Goal: Task Accomplishment & Management: Manage account settings

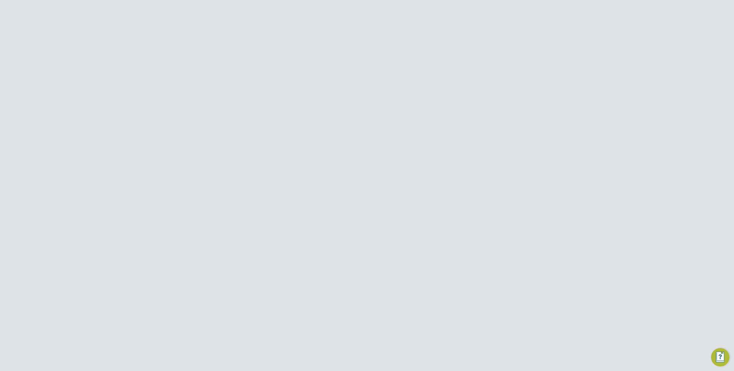
click at [346, 10] on input "[PERSON_NAME] Construction & Infrastructure Ltd" at bounding box center [376, 8] width 97 height 13
click at [190, 103] on button "Network" at bounding box center [190, 105] width 53 height 13
click at [183, 121] on link "Team Members" at bounding box center [186, 119] width 32 height 5
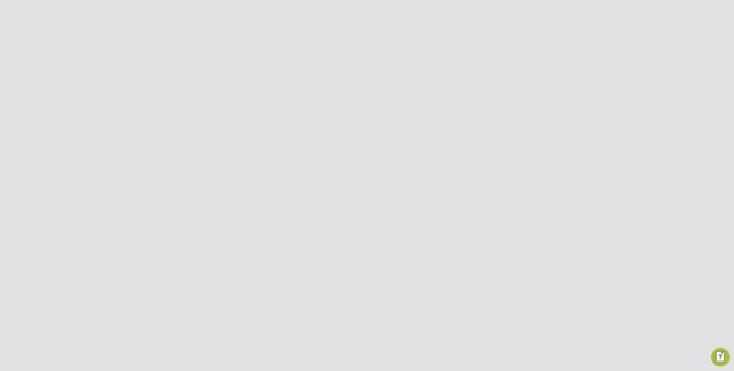
scroll to position [18, 0]
click at [355, 55] on input at bounding box center [382, 53] width 84 height 11
type input "admin"
click at [481, 238] on icon at bounding box center [480, 241] width 6 height 7
click at [429, 291] on li "Impersonate" at bounding box center [448, 290] width 69 height 8
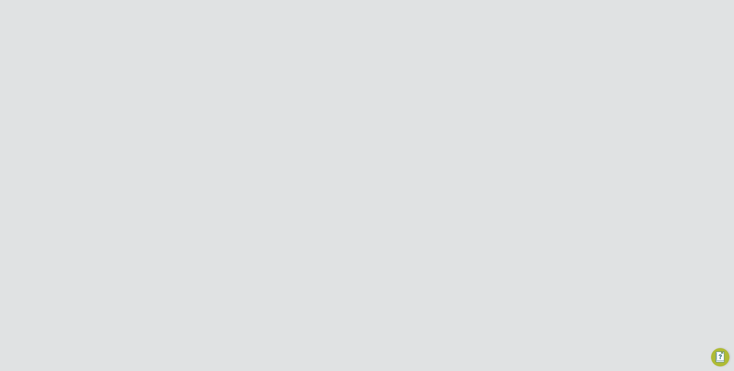
click at [179, 27] on link "PE Product ENGAGE Team" at bounding box center [191, 36] width 54 height 28
click at [352, 8] on input "Morgan Sindall Construction & Infrastructure Ltd" at bounding box center [376, 8] width 97 height 13
type input "Randstad Solutions Limited"
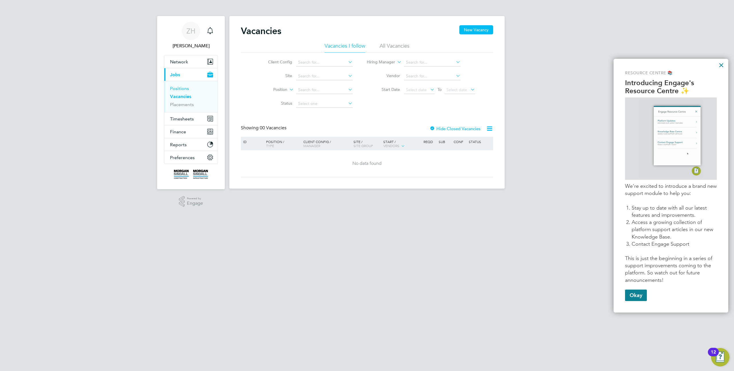
click at [183, 87] on link "Positions" at bounding box center [179, 88] width 19 height 5
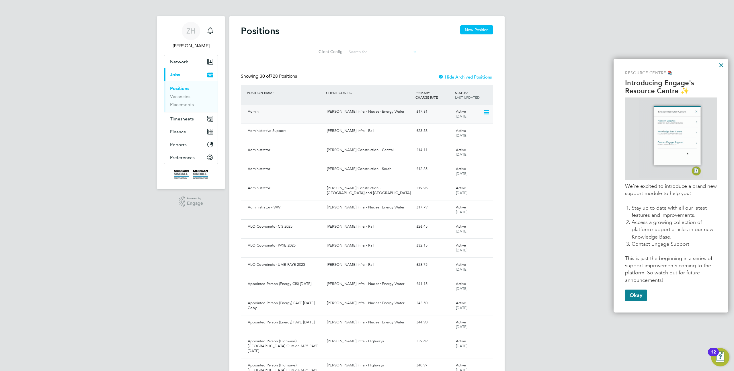
click at [487, 109] on icon at bounding box center [486, 112] width 6 height 7
click at [369, 121] on div "Admin Morgan Sindall Infra - Nuclear Energy Water £17.81 Active 09 May 2025" at bounding box center [367, 114] width 252 height 19
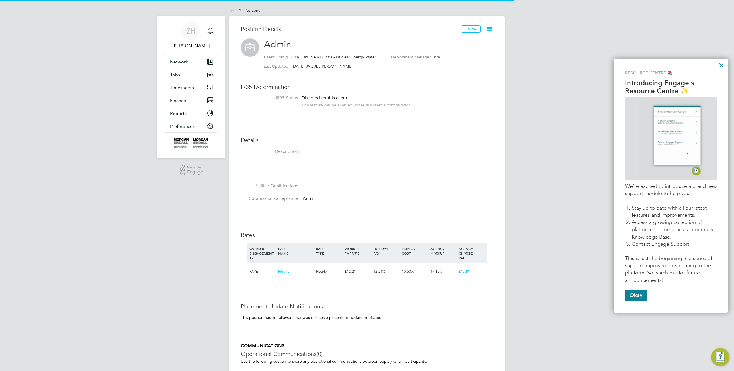
scroll to position [17, 38]
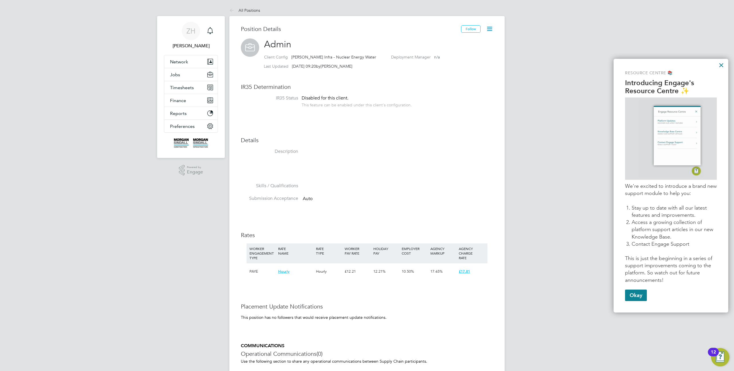
click at [487, 29] on icon at bounding box center [489, 28] width 7 height 7
click at [476, 58] on li "Timesheet Settings" at bounding box center [471, 58] width 42 height 8
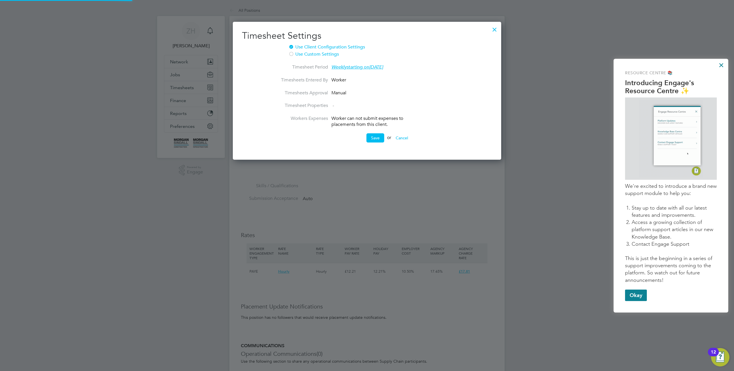
scroll to position [138, 269]
click at [494, 31] on div at bounding box center [494, 28] width 10 height 10
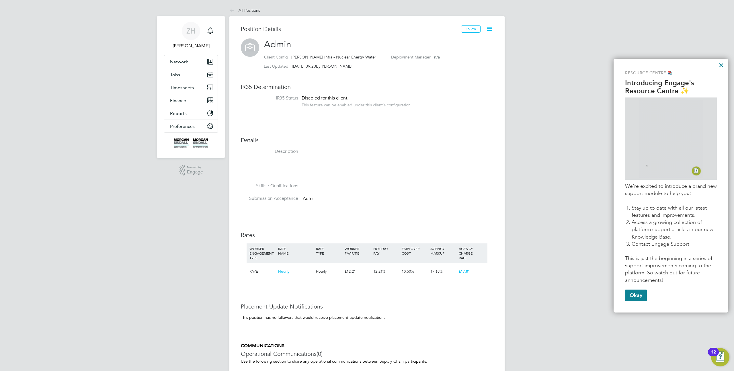
click at [492, 29] on icon at bounding box center [489, 28] width 7 height 7
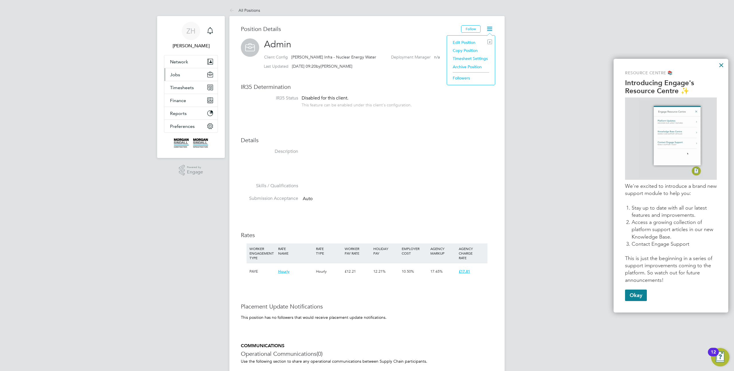
click at [177, 73] on span "Jobs" at bounding box center [175, 74] width 10 height 5
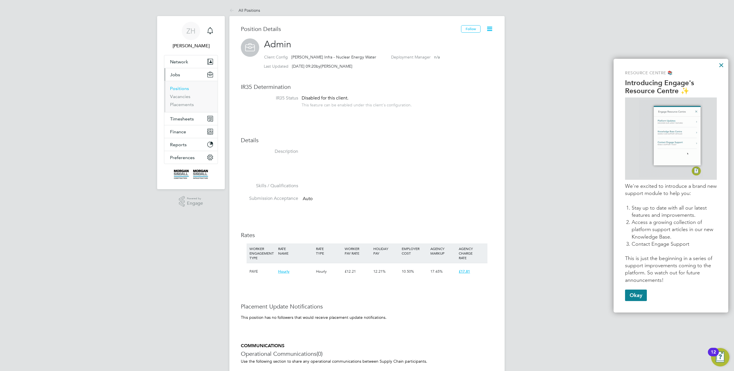
click at [183, 86] on link "Positions" at bounding box center [179, 88] width 19 height 5
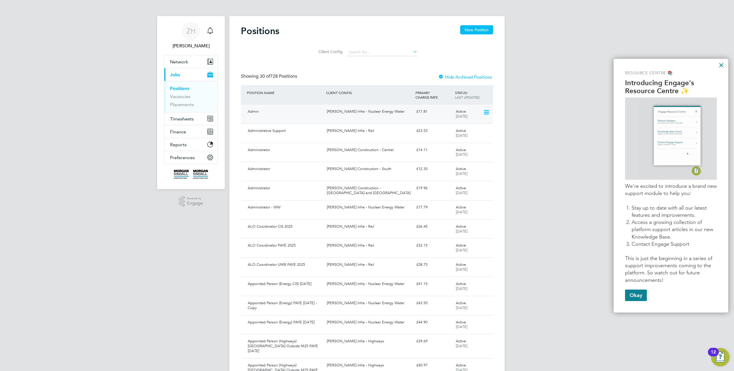
click at [484, 113] on icon at bounding box center [486, 112] width 6 height 7
click at [378, 115] on div "Morgan Sindall Infra - Nuclear Energy Water" at bounding box center [368, 111] width 89 height 9
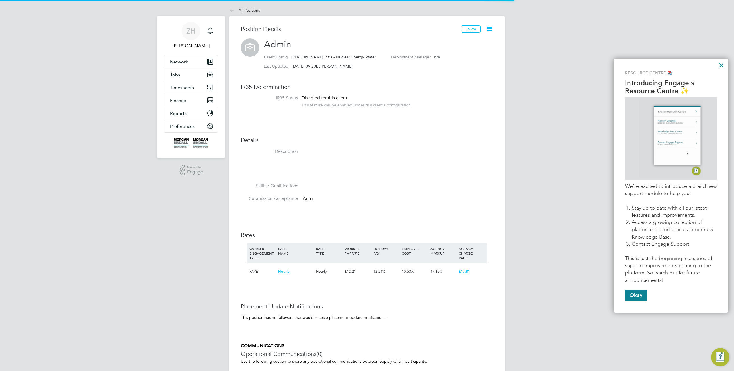
scroll to position [17, 38]
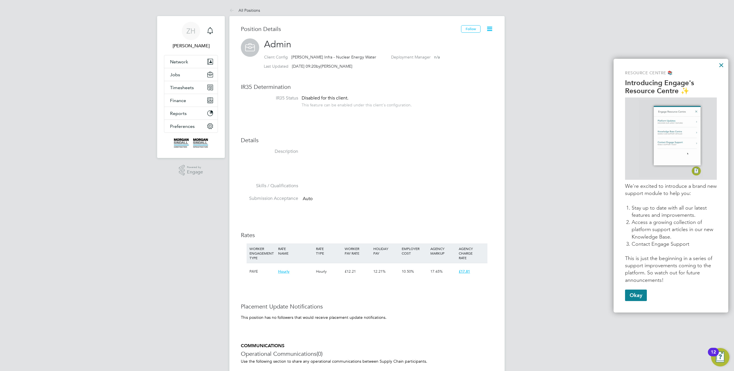
click at [489, 28] on icon at bounding box center [489, 28] width 7 height 7
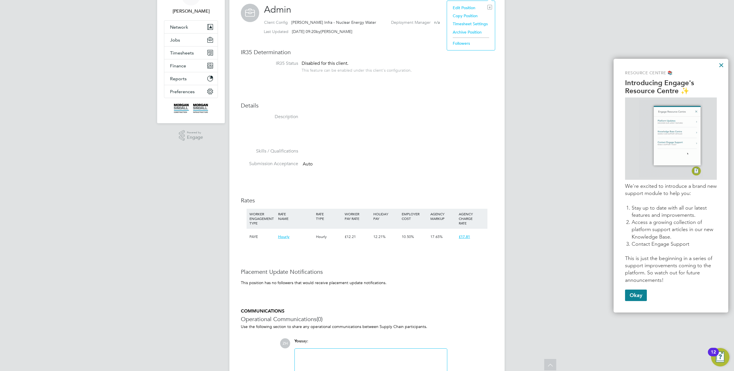
scroll to position [0, 0]
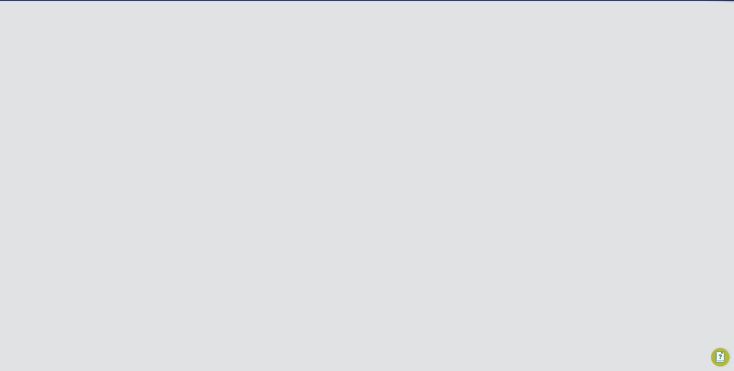
click at [181, 107] on span "Network" at bounding box center [179, 105] width 18 height 5
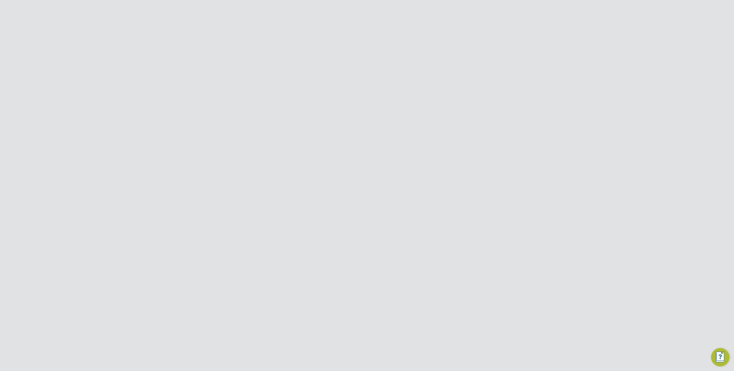
click at [183, 119] on link "Team Members" at bounding box center [186, 119] width 32 height 5
click at [377, 71] on input at bounding box center [382, 71] width 84 height 11
click at [481, 184] on icon at bounding box center [480, 187] width 6 height 7
click at [431, 247] on li "Impersonate" at bounding box center [448, 246] width 69 height 8
click at [346, 7] on input "Randstad Solutions Limited" at bounding box center [376, 8] width 97 height 13
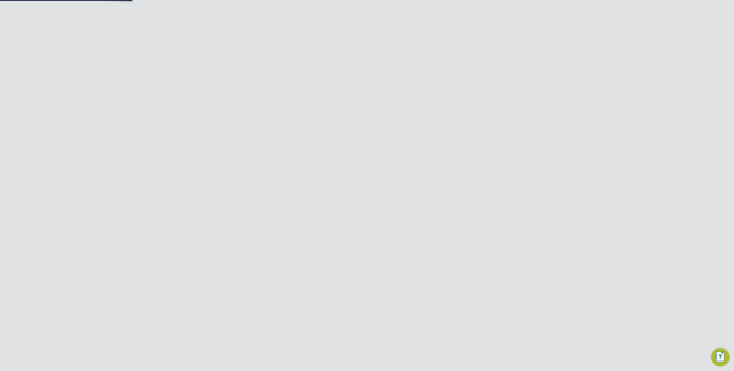
click at [346, 7] on input "Randstad Solutions Limited" at bounding box center [376, 8] width 97 height 13
click at [359, 7] on input "Randstad Solutions Limited" at bounding box center [376, 8] width 97 height 13
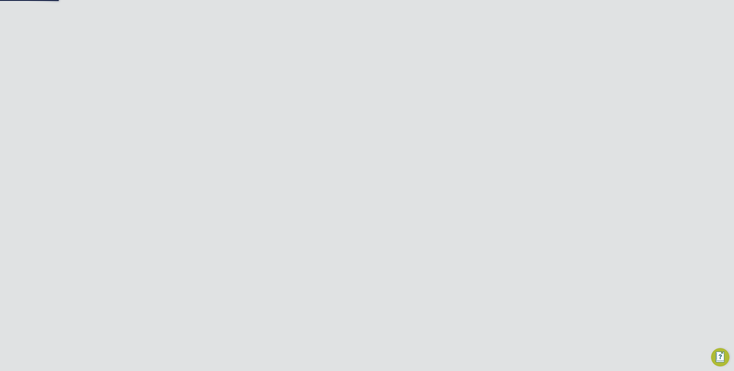
click at [359, 7] on input "Randstad Solutions Limited" at bounding box center [376, 8] width 97 height 13
click at [377, 60] on span "Morgan Sindall Construction & Infrastructure Ltd" at bounding box center [376, 62] width 88 height 14
type input "Morgan Sindall Construction & Infrastructure Ltd"
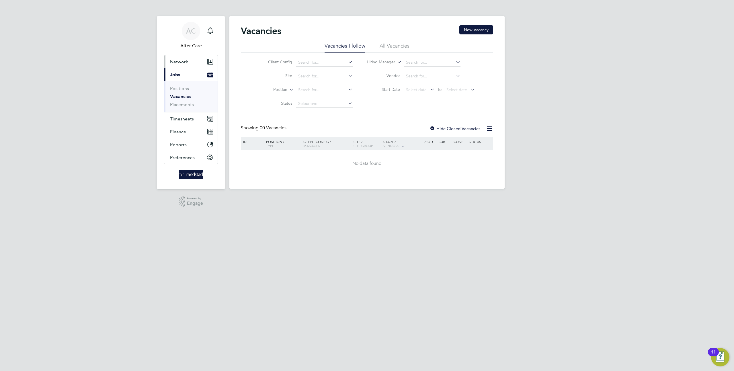
click at [181, 64] on span "Network" at bounding box center [179, 61] width 18 height 5
click at [183, 77] on link "Team Members" at bounding box center [186, 75] width 32 height 5
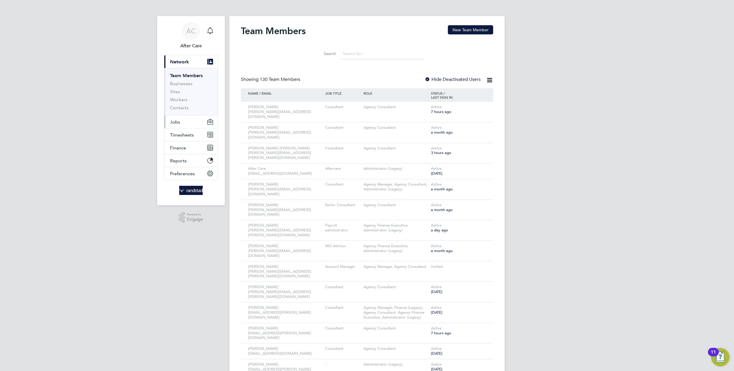
click at [179, 122] on span "Jobs" at bounding box center [175, 121] width 10 height 5
click at [181, 88] on link "Positions" at bounding box center [179, 88] width 19 height 5
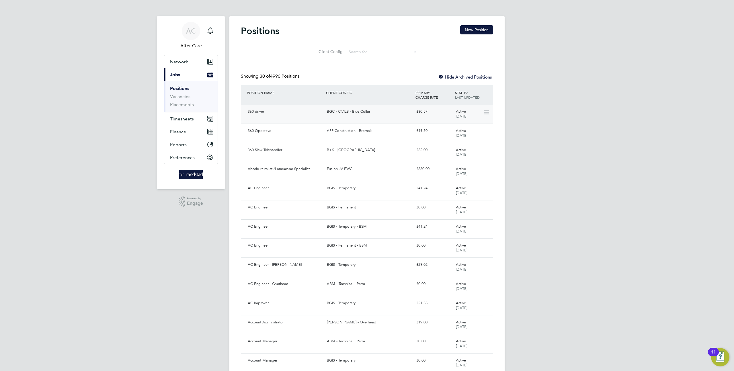
click at [340, 117] on div "360 driver BGC - CIVILS - Blue Collar £30.57 Active [DATE]" at bounding box center [367, 114] width 252 height 19
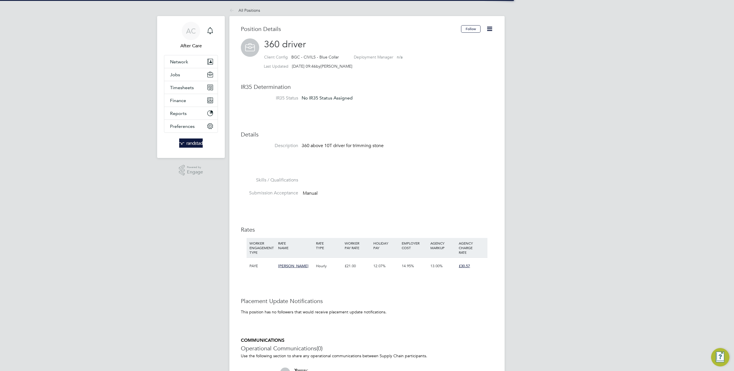
scroll to position [17, 38]
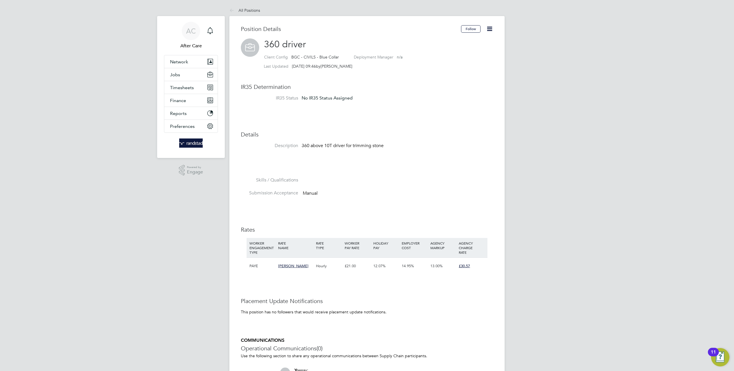
click at [490, 29] on icon at bounding box center [489, 28] width 7 height 7
click at [232, 8] on icon at bounding box center [232, 10] width 7 height 7
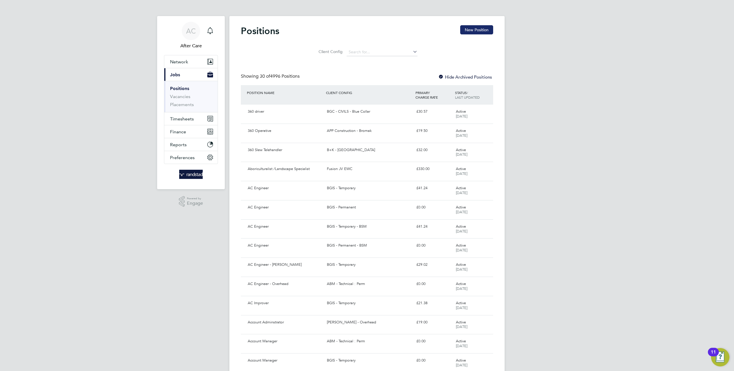
click at [474, 30] on button "New Position" at bounding box center [476, 29] width 33 height 9
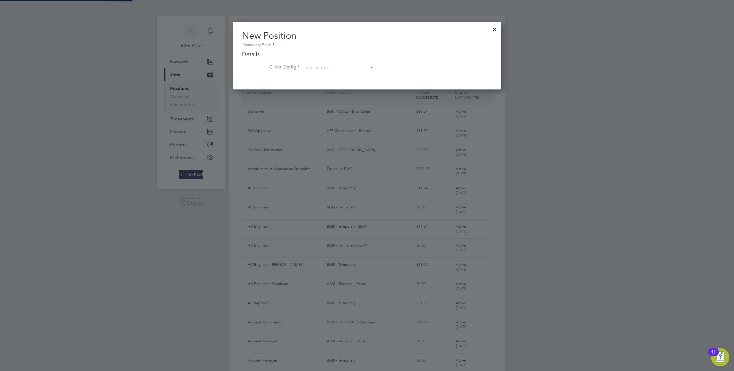
scroll to position [68, 269]
click at [495, 28] on div at bounding box center [494, 28] width 10 height 10
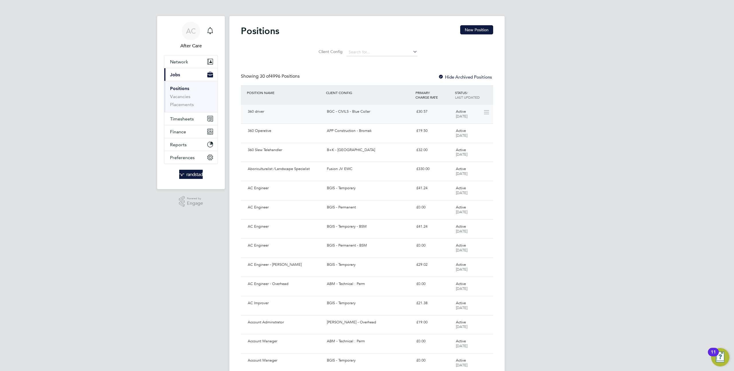
click at [484, 113] on icon at bounding box center [486, 112] width 6 height 7
click at [420, 113] on div "£30.57" at bounding box center [434, 111] width 40 height 9
click at [362, 51] on input at bounding box center [381, 52] width 71 height 8
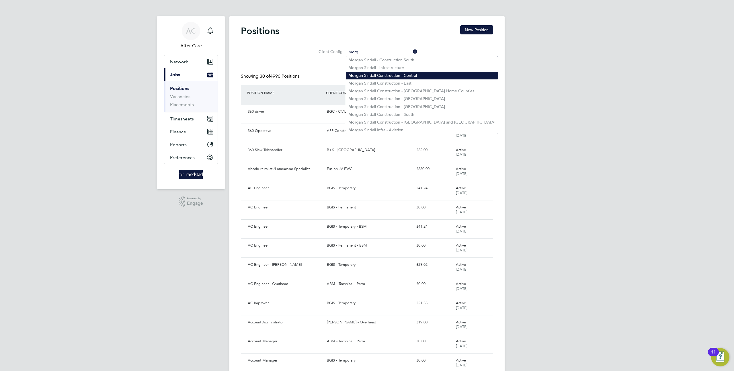
click at [374, 77] on li "Morg an Sindall Construction - Central" at bounding box center [422, 76] width 152 height 8
type input "[PERSON_NAME] Construction - Central"
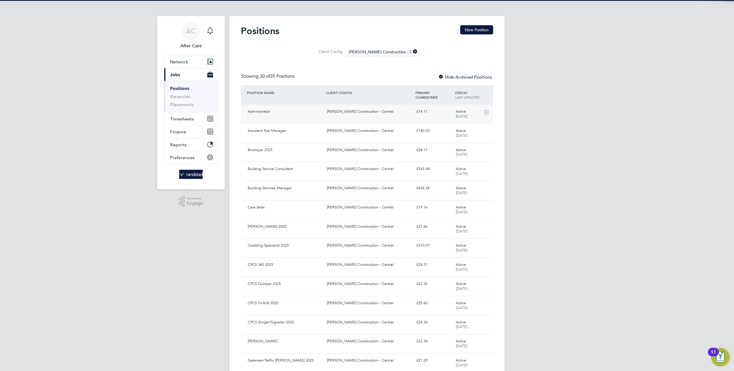
click at [371, 113] on div "[PERSON_NAME] Construction - Central" at bounding box center [368, 111] width 89 height 9
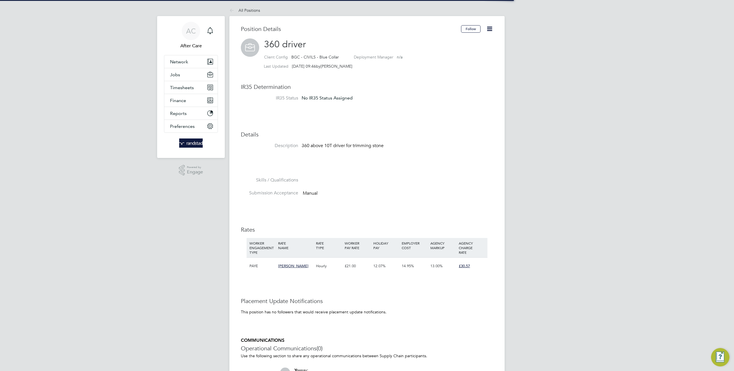
scroll to position [17, 38]
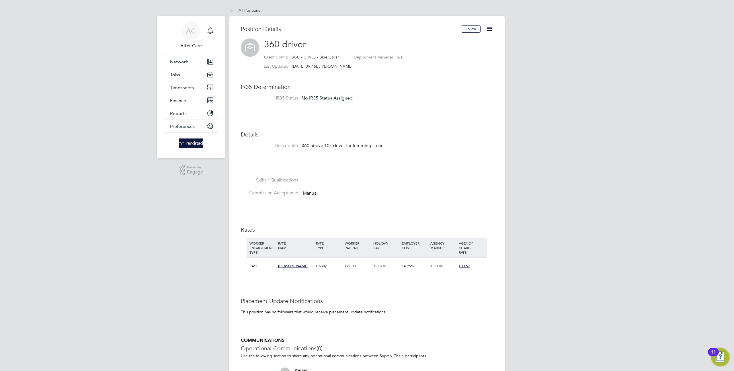
click at [488, 29] on icon at bounding box center [489, 28] width 7 height 7
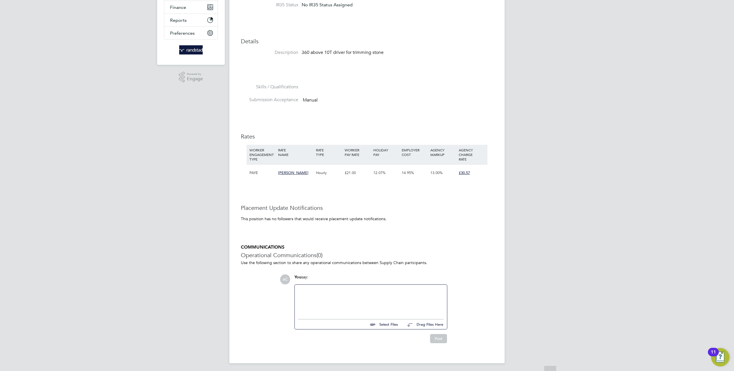
scroll to position [95, 0]
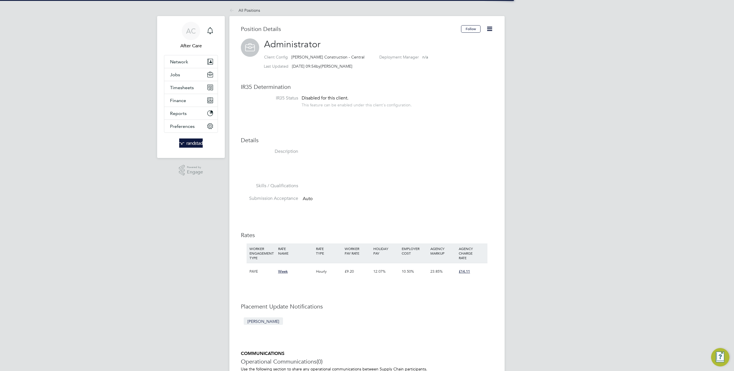
scroll to position [17, 38]
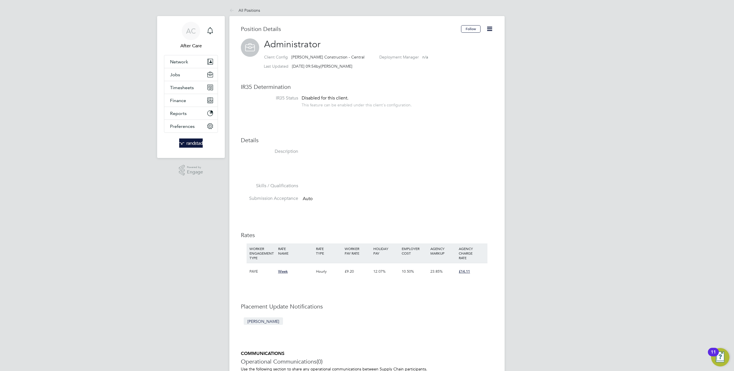
click at [490, 29] on icon at bounding box center [489, 28] width 7 height 7
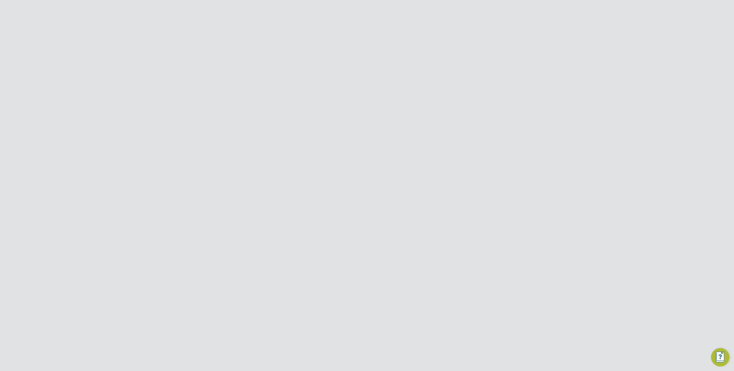
click at [483, 184] on icon at bounding box center [480, 187] width 6 height 7
click at [439, 243] on li "Impersonate" at bounding box center [448, 246] width 69 height 8
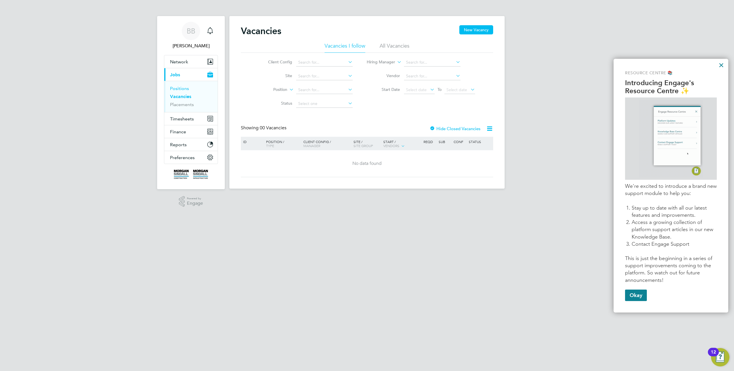
click at [178, 90] on link "Positions" at bounding box center [179, 88] width 19 height 5
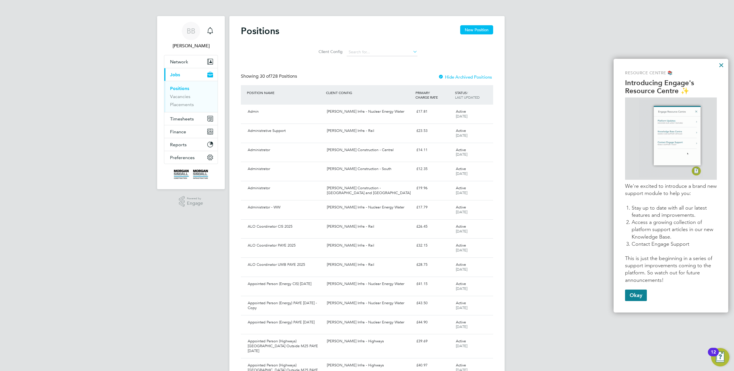
click at [470, 50] on div "Client Config" at bounding box center [367, 50] width 252 height 17
click at [485, 112] on icon at bounding box center [486, 112] width 6 height 7
click at [370, 110] on div "[PERSON_NAME] Infra - Nuclear Energy Water" at bounding box center [368, 111] width 89 height 9
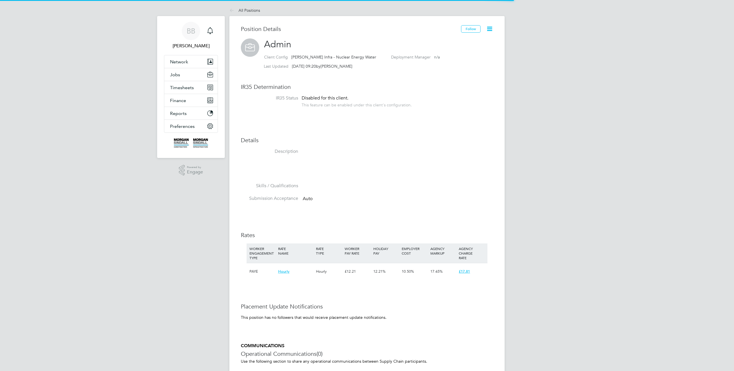
scroll to position [17, 38]
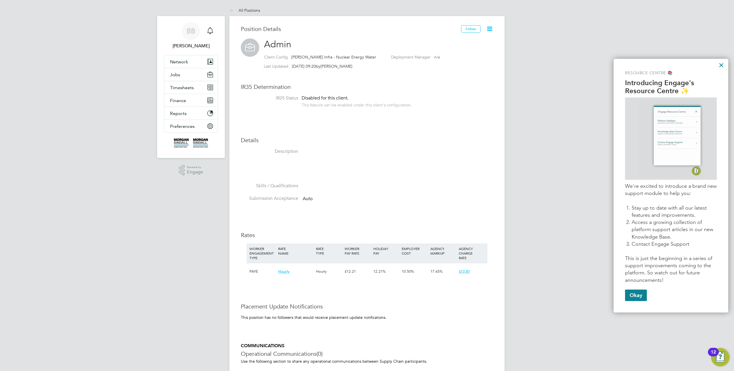
click at [493, 27] on icon at bounding box center [489, 28] width 7 height 7
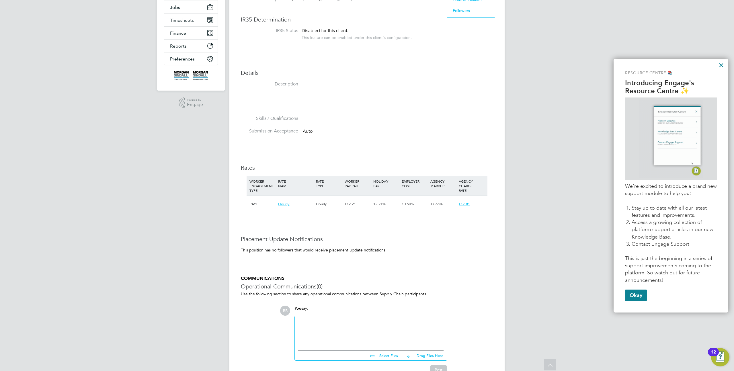
scroll to position [100, 0]
